Goal: Navigation & Orientation: Find specific page/section

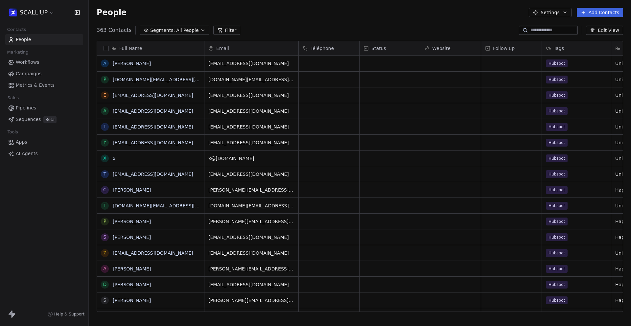
scroll to position [282, 538]
click at [39, 10] on html "SCALL'UP Contacts People Marketing Workflows Campaigns Metrics & Events Sales P…" at bounding box center [315, 163] width 631 height 326
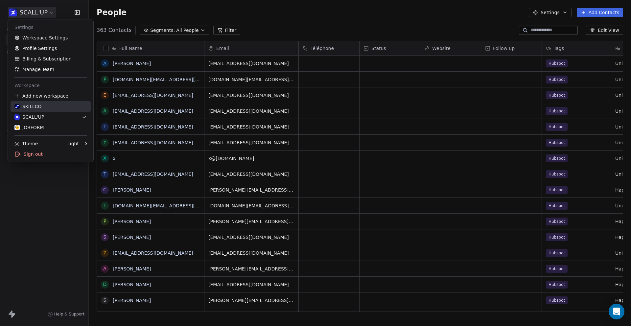
click at [57, 111] on link "SKILLCO" at bounding box center [51, 106] width 80 height 11
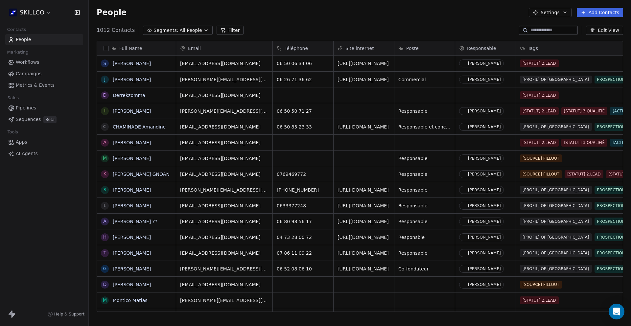
scroll to position [282, 538]
click at [549, 32] on input at bounding box center [554, 30] width 46 height 7
click at [549, 29] on input at bounding box center [554, 30] width 46 height 7
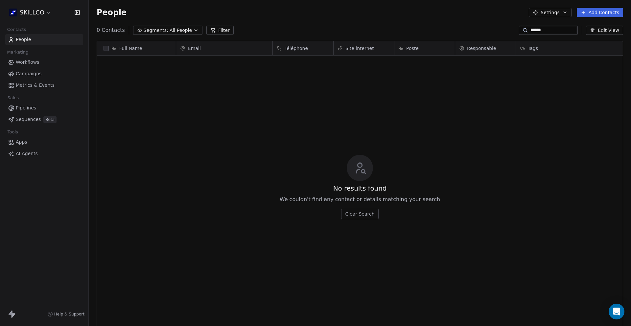
type input "******"
click at [547, 28] on input "******" at bounding box center [554, 30] width 46 height 7
click at [37, 61] on span "Workflows" at bounding box center [28, 62] width 24 height 7
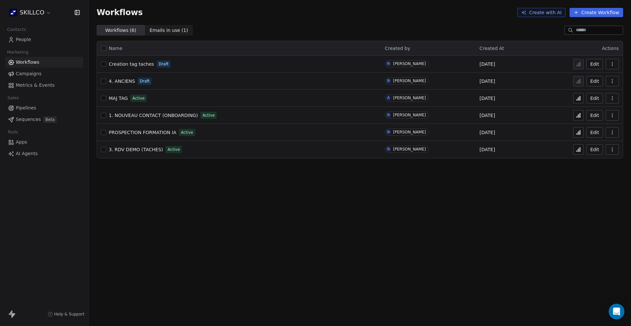
click at [43, 86] on span "Metrics & Events" at bounding box center [35, 85] width 39 height 7
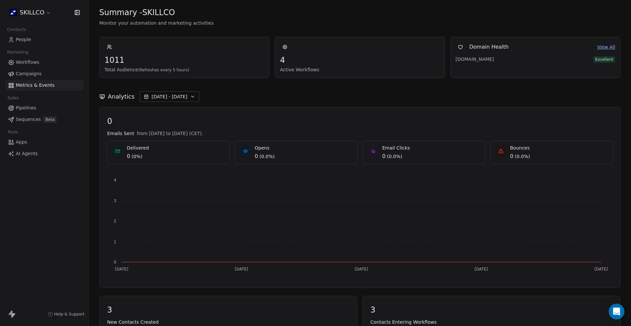
click at [188, 101] on button "[DATE] - [DATE]" at bounding box center [170, 96] width 60 height 11
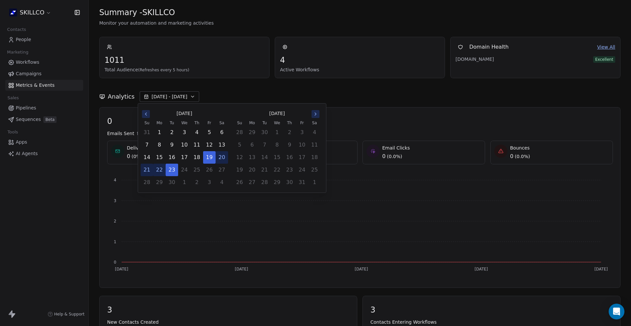
click at [215, 95] on div "Analytics [DATE] - [DATE]" at bounding box center [360, 96] width 522 height 11
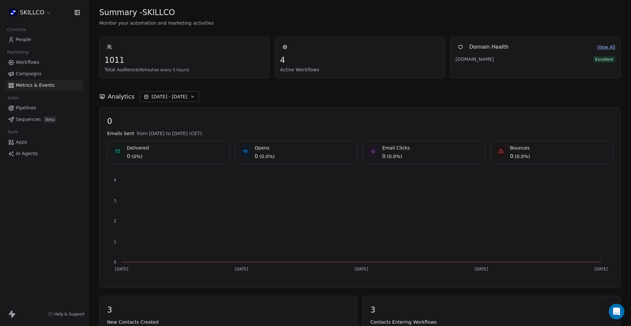
click at [598, 50] on link "View All" at bounding box center [607, 47] width 18 height 7
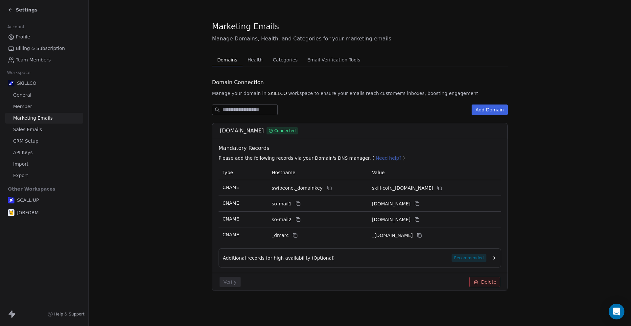
click at [261, 62] on span "Health" at bounding box center [255, 59] width 20 height 9
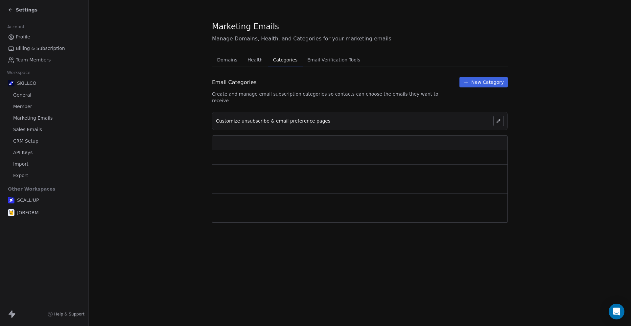
click at [284, 62] on span "Categories" at bounding box center [286, 59] width 30 height 9
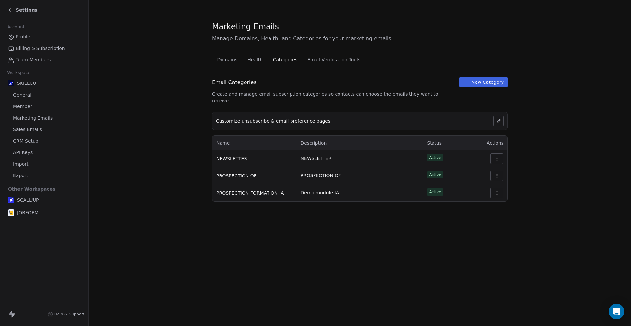
click at [260, 62] on span "Health" at bounding box center [255, 59] width 20 height 9
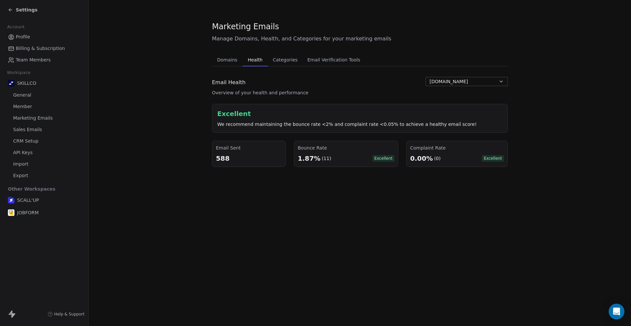
click at [341, 63] on span "Email Verification Tools" at bounding box center [334, 59] width 58 height 9
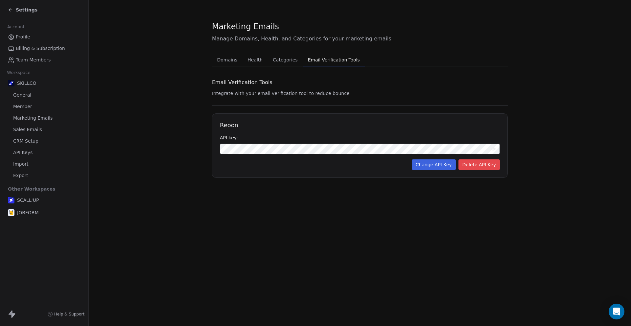
click at [291, 62] on span "Categories" at bounding box center [285, 59] width 30 height 9
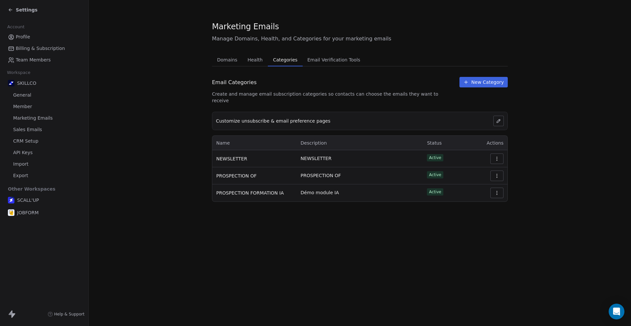
click at [256, 62] on span "Health" at bounding box center [255, 59] width 20 height 9
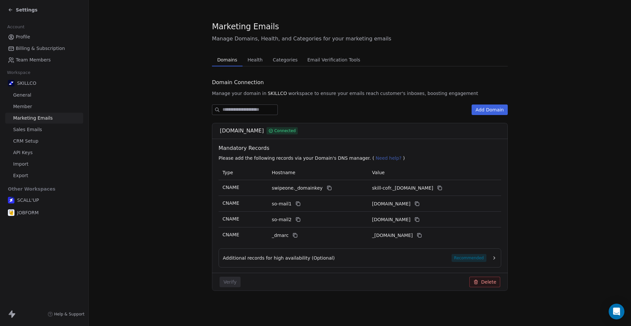
click at [238, 62] on span "Domains" at bounding box center [227, 59] width 25 height 9
click at [56, 93] on link "General" at bounding box center [44, 95] width 78 height 11
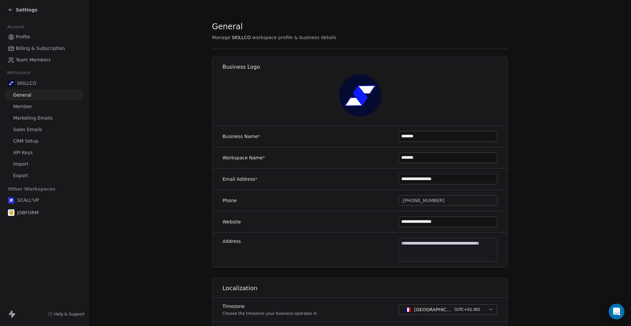
click at [39, 127] on span "Sales Emails" at bounding box center [27, 129] width 29 height 7
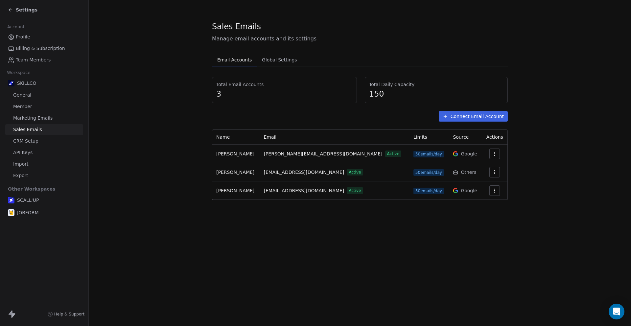
click at [49, 116] on span "Marketing Emails" at bounding box center [32, 118] width 39 height 7
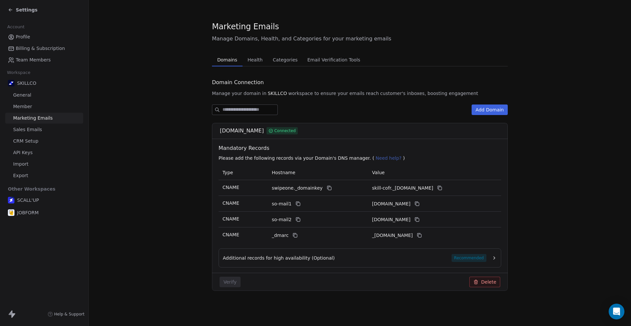
click at [50, 106] on link "Member" at bounding box center [44, 106] width 78 height 11
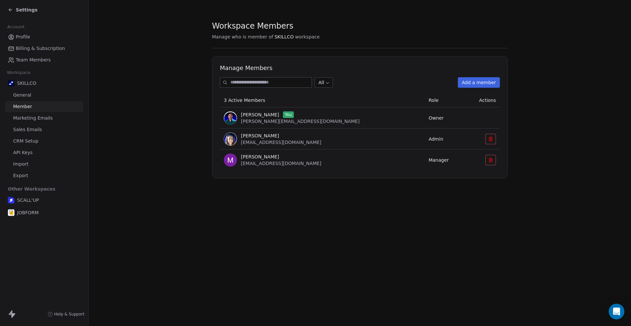
click at [46, 96] on link "General" at bounding box center [44, 95] width 78 height 11
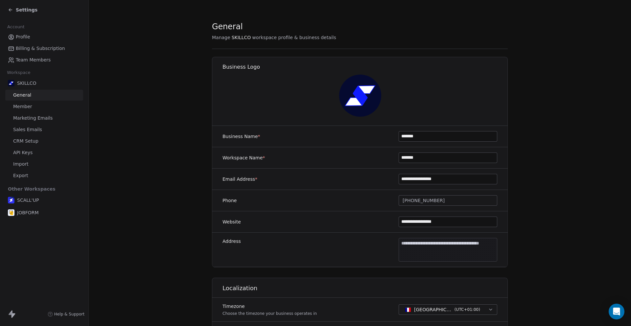
click at [14, 11] on div "Settings" at bounding box center [23, 10] width 30 height 7
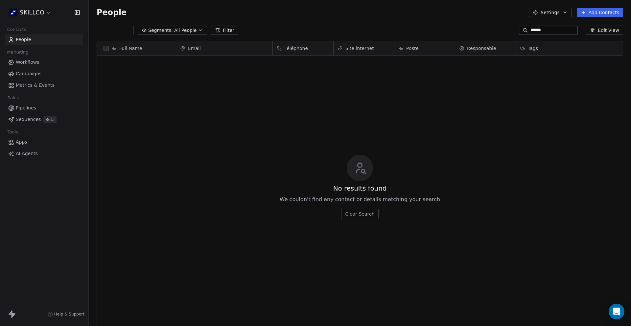
scroll to position [282, 538]
click at [33, 86] on span "Metrics & Events" at bounding box center [35, 85] width 39 height 7
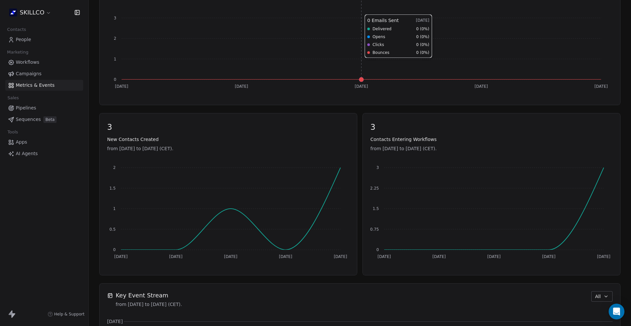
scroll to position [184, 0]
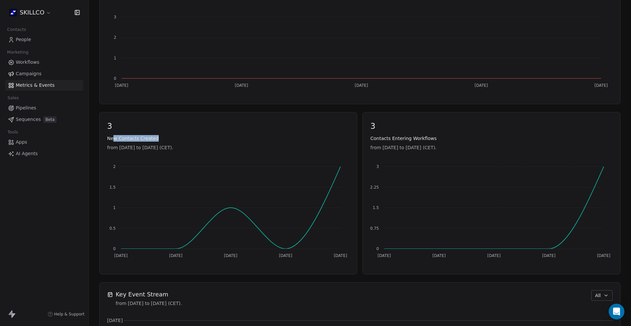
drag, startPoint x: 112, startPoint y: 139, endPoint x: 186, endPoint y: 139, distance: 73.7
click at [186, 139] on span "New Contacts Created" at bounding box center [228, 138] width 242 height 7
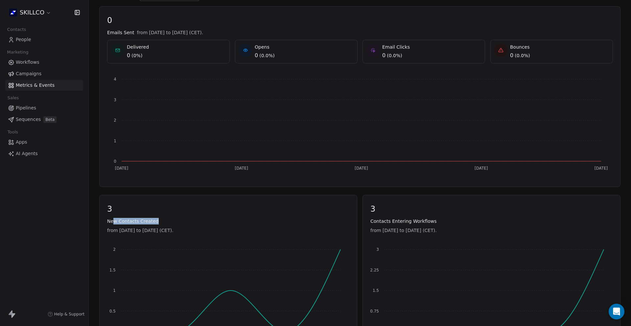
scroll to position [0, 0]
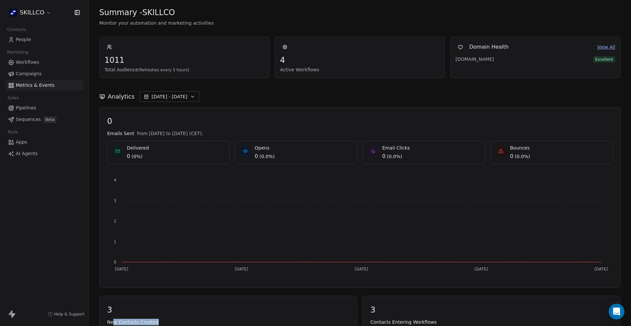
drag, startPoint x: 107, startPoint y: 135, endPoint x: 262, endPoint y: 135, distance: 155.2
click at [262, 135] on div "Emails Sent from [DATE] to [DATE] (CET)." at bounding box center [360, 133] width 506 height 7
click at [28, 74] on span "Campaigns" at bounding box center [29, 73] width 26 height 7
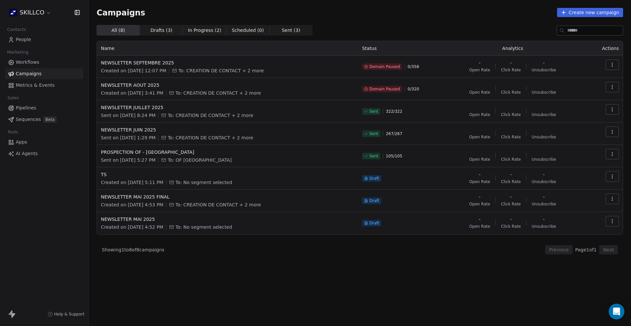
click at [46, 61] on link "Workflows" at bounding box center [44, 62] width 78 height 11
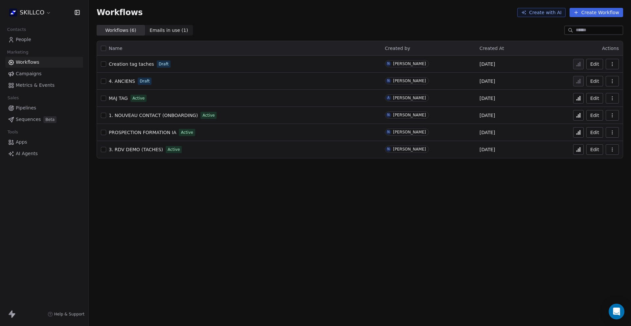
click at [30, 37] on span "People" at bounding box center [23, 39] width 15 height 7
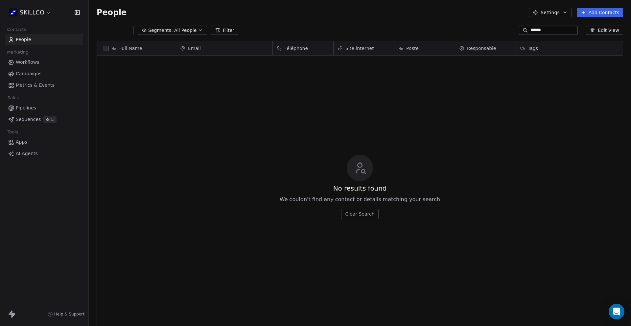
scroll to position [282, 538]
click at [548, 32] on input "******" at bounding box center [554, 30] width 46 height 7
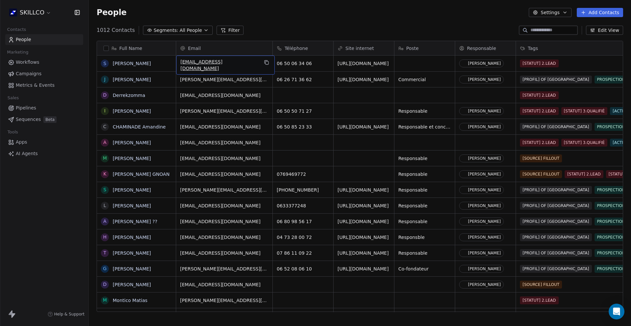
click at [222, 64] on span "[EMAIL_ADDRESS][DOMAIN_NAME]" at bounding box center [220, 65] width 78 height 13
drag, startPoint x: 207, startPoint y: 64, endPoint x: 273, endPoint y: 65, distance: 66.4
click at [274, 65] on html "SKILLCO Contacts People Marketing Workflows Campaigns Metrics & Events Sales Pi…" at bounding box center [315, 163] width 631 height 326
click at [216, 65] on input "**********" at bounding box center [225, 63] width 94 height 13
drag, startPoint x: 219, startPoint y: 63, endPoint x: 259, endPoint y: 64, distance: 39.8
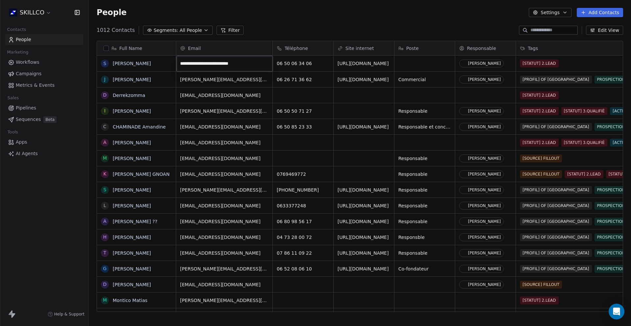
click at [259, 64] on input "**********" at bounding box center [225, 63] width 94 height 13
click at [335, 26] on html "SKILLCO Contacts People Marketing Workflows Campaigns Metrics & Events Sales Pi…" at bounding box center [315, 184] width 631 height 369
